Goal: Task Accomplishment & Management: Use online tool/utility

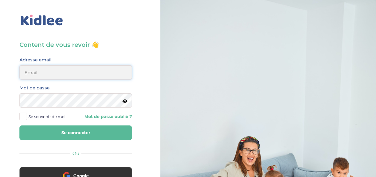
type input "[EMAIL_ADDRESS][DOMAIN_NAME]"
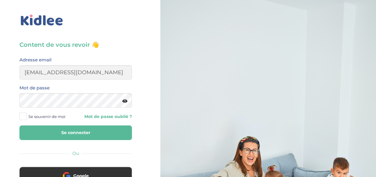
click at [88, 139] on button "Se connecter" at bounding box center [75, 133] width 112 height 15
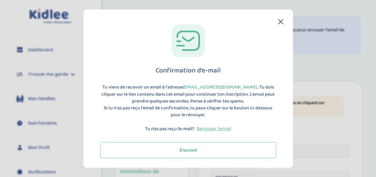
click at [202, 144] on button "D'accord" at bounding box center [188, 150] width 176 height 16
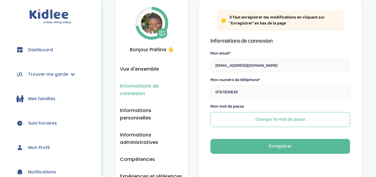
scroll to position [86, 0]
click at [56, 72] on span "Trouver ma garde" at bounding box center [48, 74] width 40 height 6
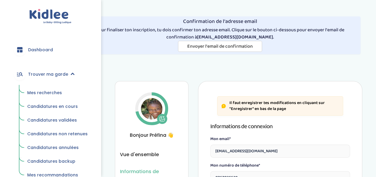
click at [47, 96] on link "Mes recherches" at bounding box center [57, 93] width 69 height 11
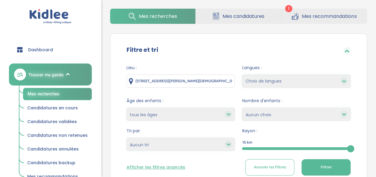
scroll to position [86, 0]
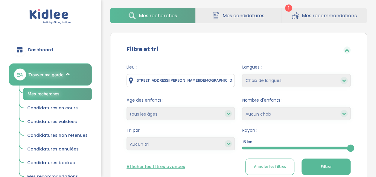
click at [245, 19] on span "Mes candidatures" at bounding box center [243, 15] width 42 height 7
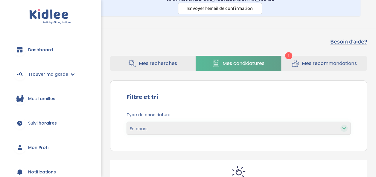
scroll to position [37, 0]
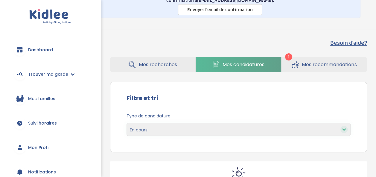
click at [161, 65] on span "Mes recherches" at bounding box center [158, 64] width 38 height 7
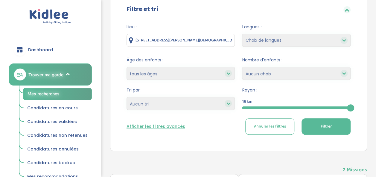
scroll to position [125, 0]
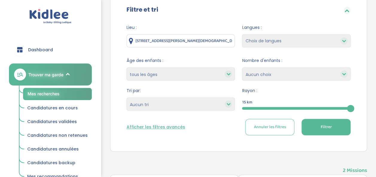
click at [182, 39] on input "[STREET_ADDRESS][PERSON_NAME][DEMOGRAPHIC_DATA]" at bounding box center [180, 40] width 108 height 13
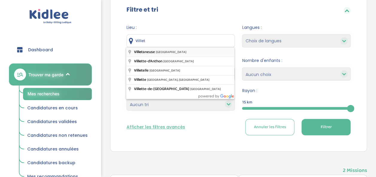
type input "Villetaneuse, France"
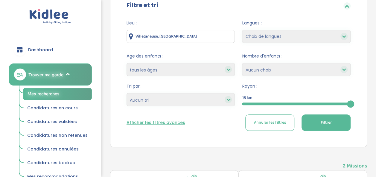
scroll to position [130, 0]
click at [201, 102] on select "Heures par semaine (croissant) Heures par semaine (décroissant) Date de démarra…" at bounding box center [180, 99] width 108 height 13
click at [289, 103] on div at bounding box center [296, 103] width 108 height 3
click at [289, 103] on div "5" at bounding box center [296, 103] width 108 height 3
click at [301, 97] on div "5 km" at bounding box center [296, 96] width 108 height 7
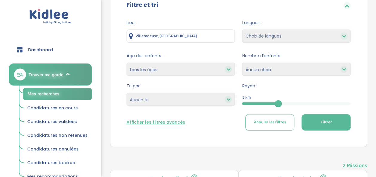
click at [308, 105] on div "5" at bounding box center [296, 103] width 108 height 7
click at [321, 128] on button "Filtrer" at bounding box center [325, 122] width 49 height 16
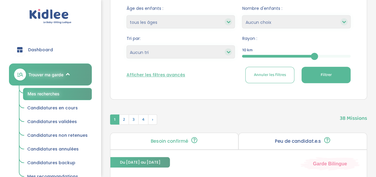
scroll to position [177, 0]
click at [157, 54] on select "Heures par semaine (croissant) Heures par semaine (décroissant) Date de démarra…" at bounding box center [180, 52] width 108 height 13
click at [126, 46] on select "Heures par semaine (croissant) Heures par semaine (décroissant) Date de démarra…" at bounding box center [180, 52] width 108 height 13
click at [172, 54] on select "Heures par semaine (croissant) Heures par semaine (décroissant) Date de démarra…" at bounding box center [180, 52] width 108 height 13
select select "hours_desc"
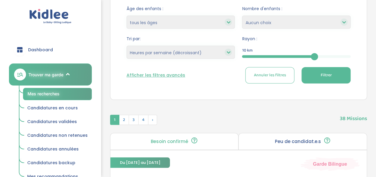
click at [126, 46] on select "Heures par semaine (croissant) Heures par semaine (décroissant) Date de démarra…" at bounding box center [180, 52] width 108 height 13
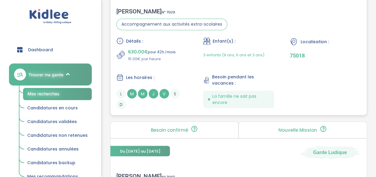
scroll to position [523, 0]
click at [172, 74] on div "Les horaires :" at bounding box center [151, 77] width 71 height 7
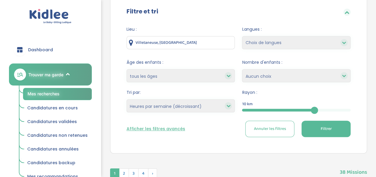
scroll to position [125, 0]
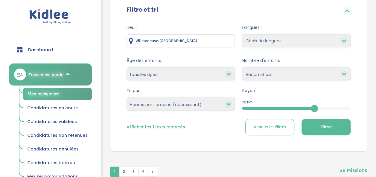
click at [170, 106] on select "Heures par semaine (croissant) Heures par semaine (décroissant) Date de démarra…" at bounding box center [180, 104] width 108 height 13
click at [126, 98] on select "Heures par semaine (croissant) Heures par semaine (décroissant) Date de démarra…" at bounding box center [180, 104] width 108 height 13
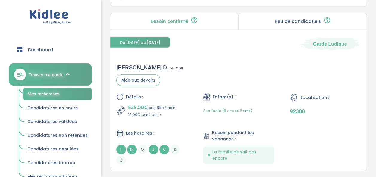
scroll to position [802, 0]
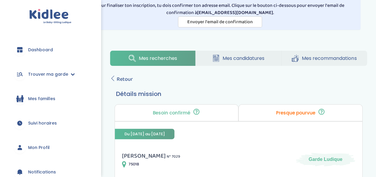
scroll to position [24, 0]
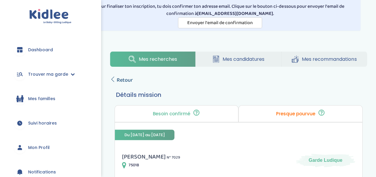
click at [127, 80] on span "Retour" at bounding box center [125, 80] width 16 height 8
